Goal: Task Accomplishment & Management: Use online tool/utility

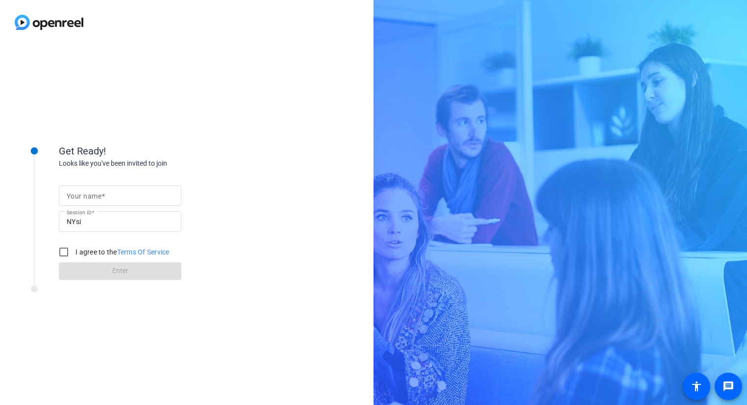
click at [79, 196] on mat-label "Your name" at bounding box center [84, 196] width 35 height 8
click at [79, 196] on input "Your name" at bounding box center [120, 196] width 107 height 12
type input "[PERSON_NAME]"
click at [64, 254] on input "I agree to the Terms Of Service" at bounding box center [64, 252] width 20 height 20
checkbox input "true"
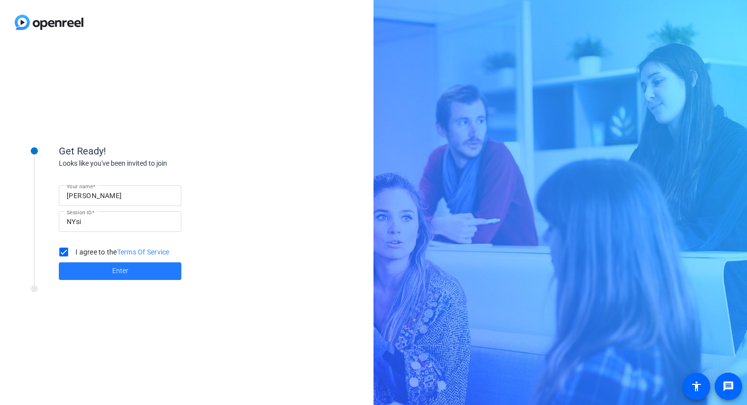
click at [105, 268] on span at bounding box center [120, 271] width 123 height 24
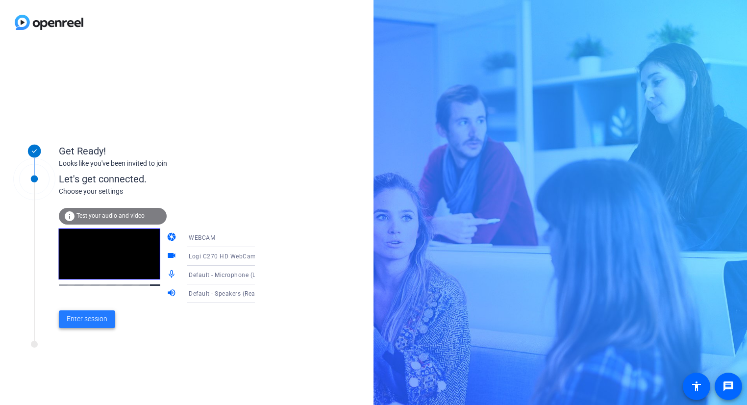
click at [83, 317] on span "Enter session" at bounding box center [87, 319] width 41 height 10
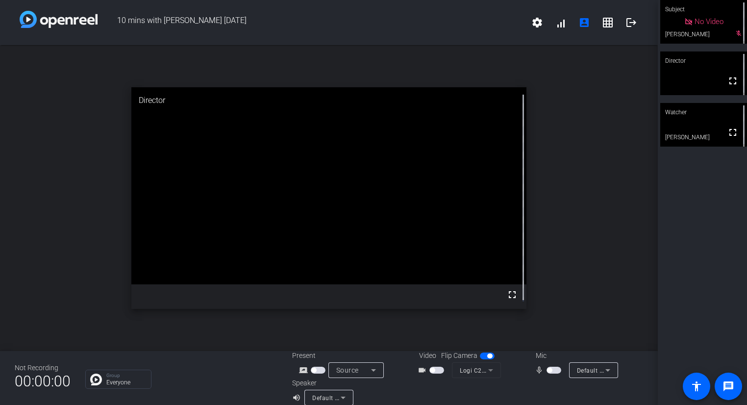
click at [434, 370] on span "button" at bounding box center [436, 370] width 15 height 7
click at [555, 371] on span "button" at bounding box center [553, 370] width 15 height 7
click at [602, 24] on mat-icon "grid_on" at bounding box center [608, 23] width 12 height 12
